Goal: Task Accomplishment & Management: Manage account settings

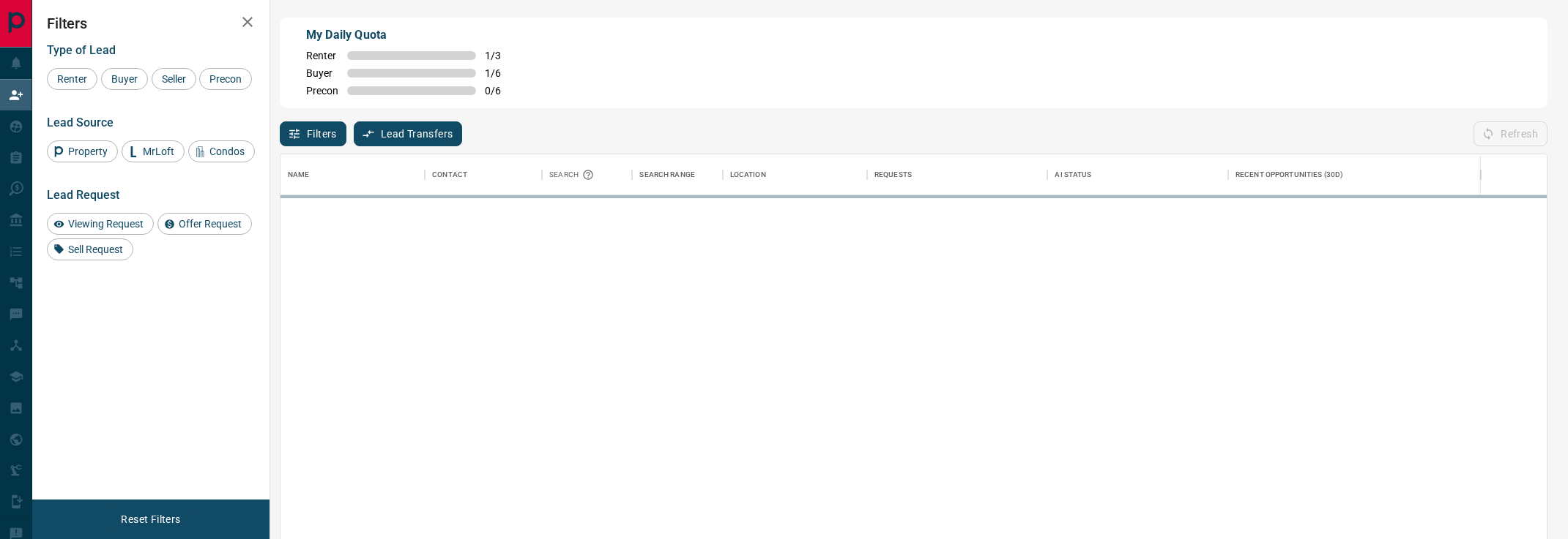
scroll to position [408, 1266]
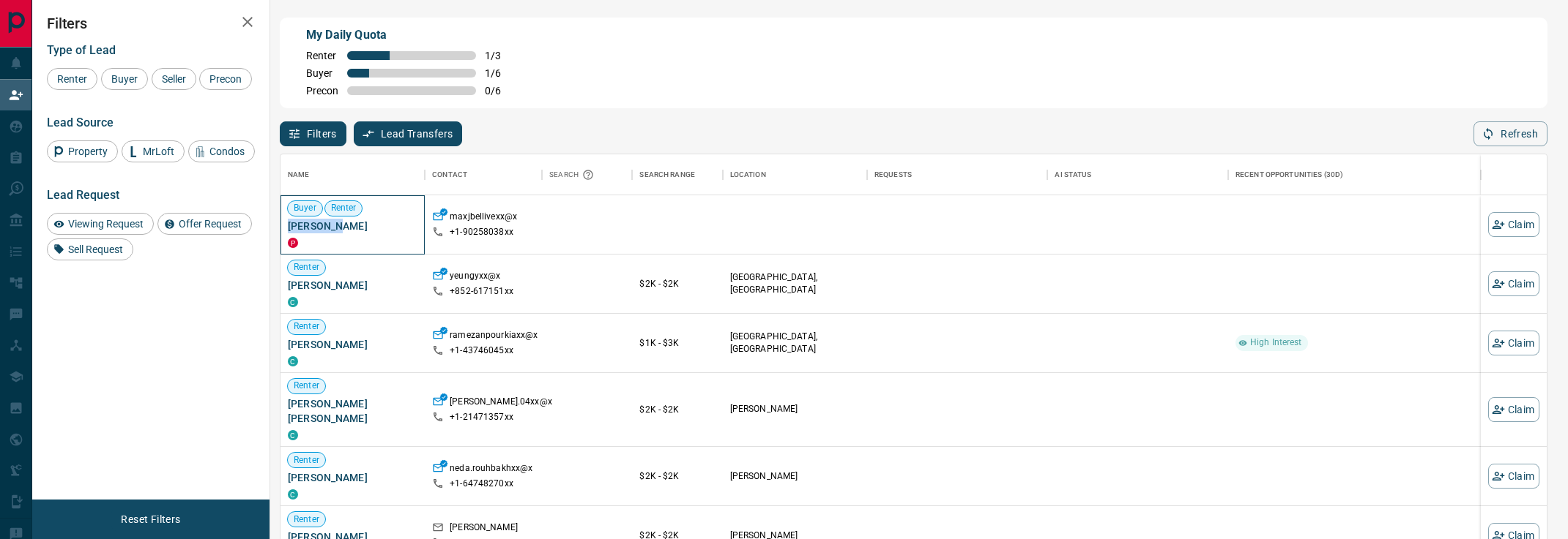
drag, startPoint x: 350, startPoint y: 227, endPoint x: 283, endPoint y: 227, distance: 67.0
click at [283, 227] on div "Buyer Renter [PERSON_NAME]" at bounding box center [352, 225] width 144 height 59
copy span "[PERSON_NAME]"
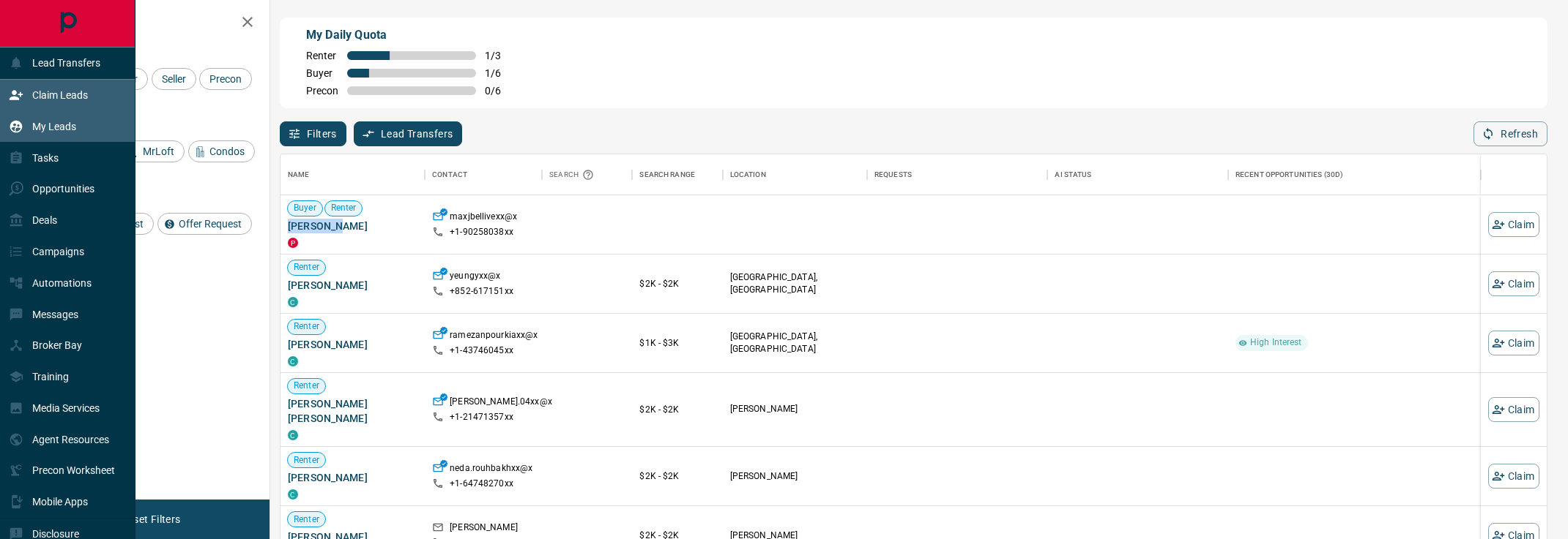
click at [22, 130] on icon at bounding box center [16, 127] width 15 height 15
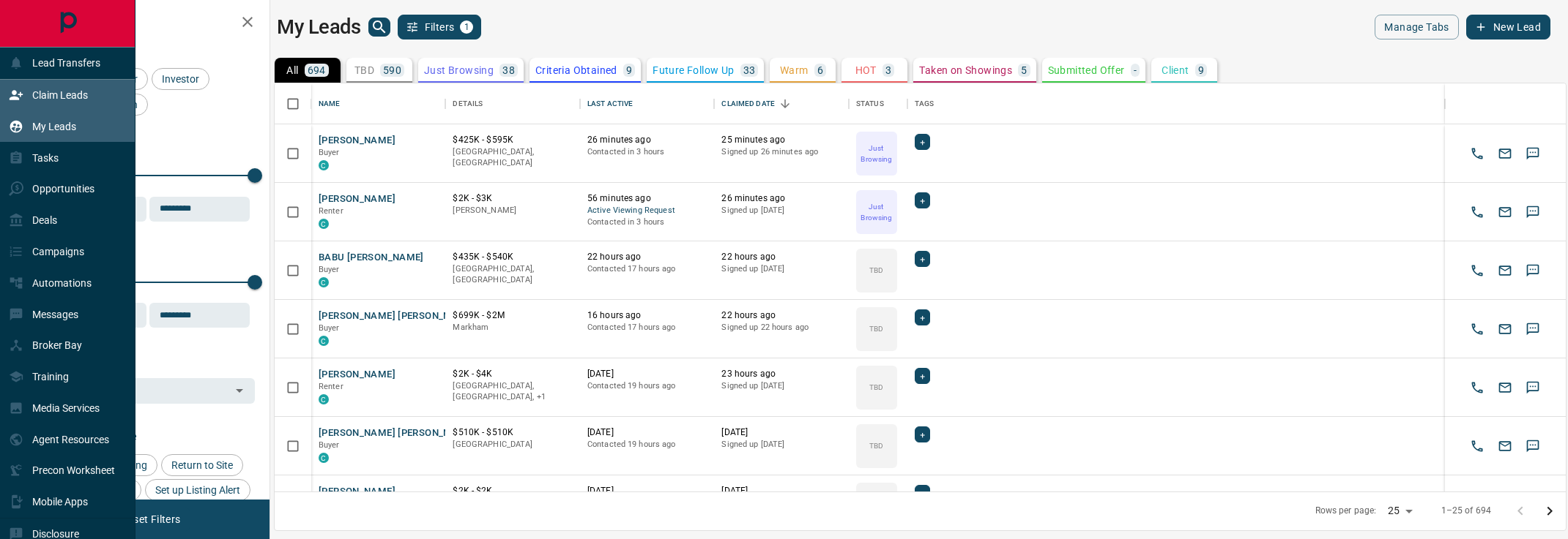
scroll to position [409, 1291]
click at [42, 107] on div "Claim Leads" at bounding box center [48, 95] width 79 height 24
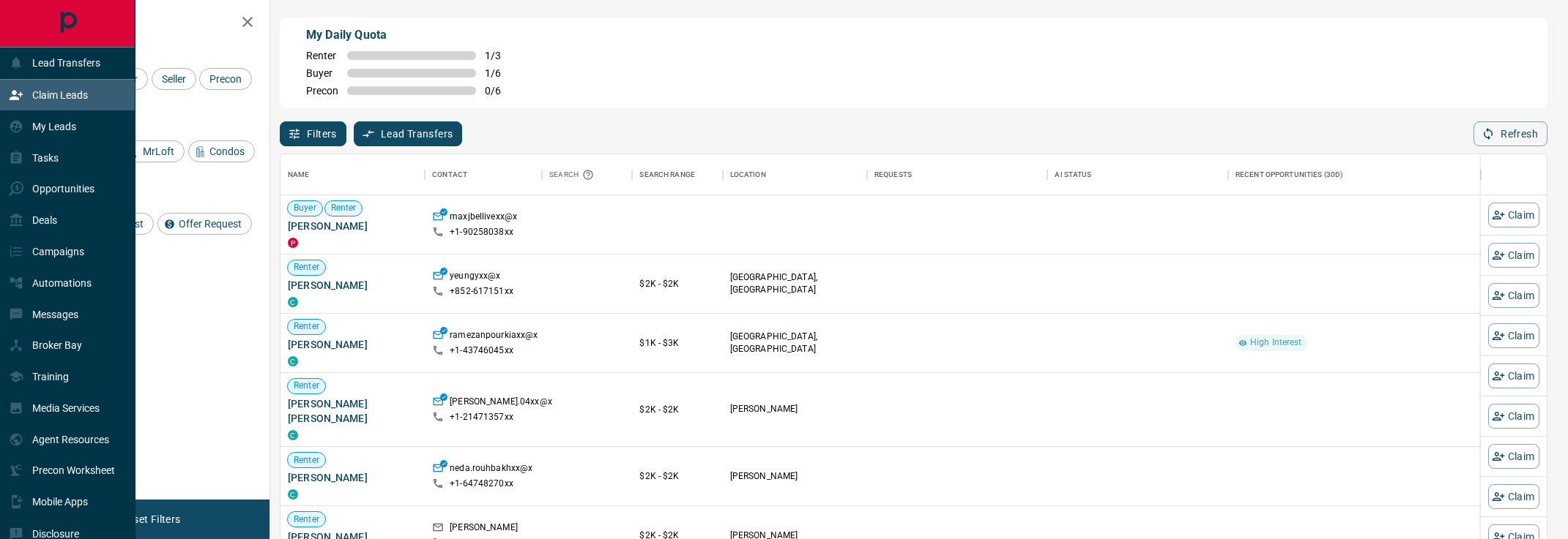
scroll to position [408, 1266]
